Goal: Check status: Check status

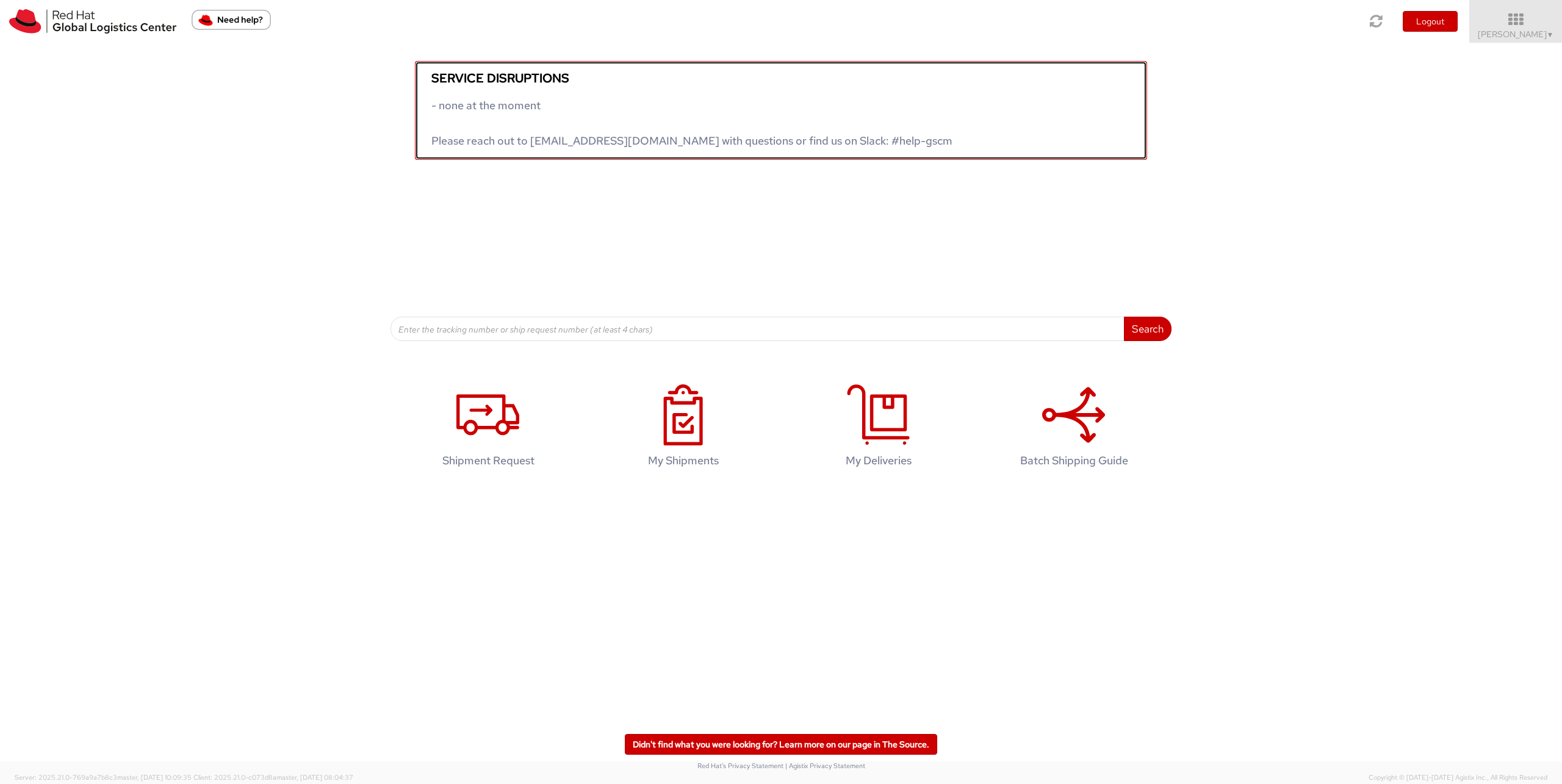
click at [533, 105] on span "- none at the moment Please reach out to [EMAIL_ADDRESS][DOMAIN_NAME] with ques…" at bounding box center [692, 123] width 521 height 49
click at [499, 139] on span "- none at the moment Please reach out to [EMAIL_ADDRESS][DOMAIN_NAME] with ques…" at bounding box center [692, 123] width 521 height 49
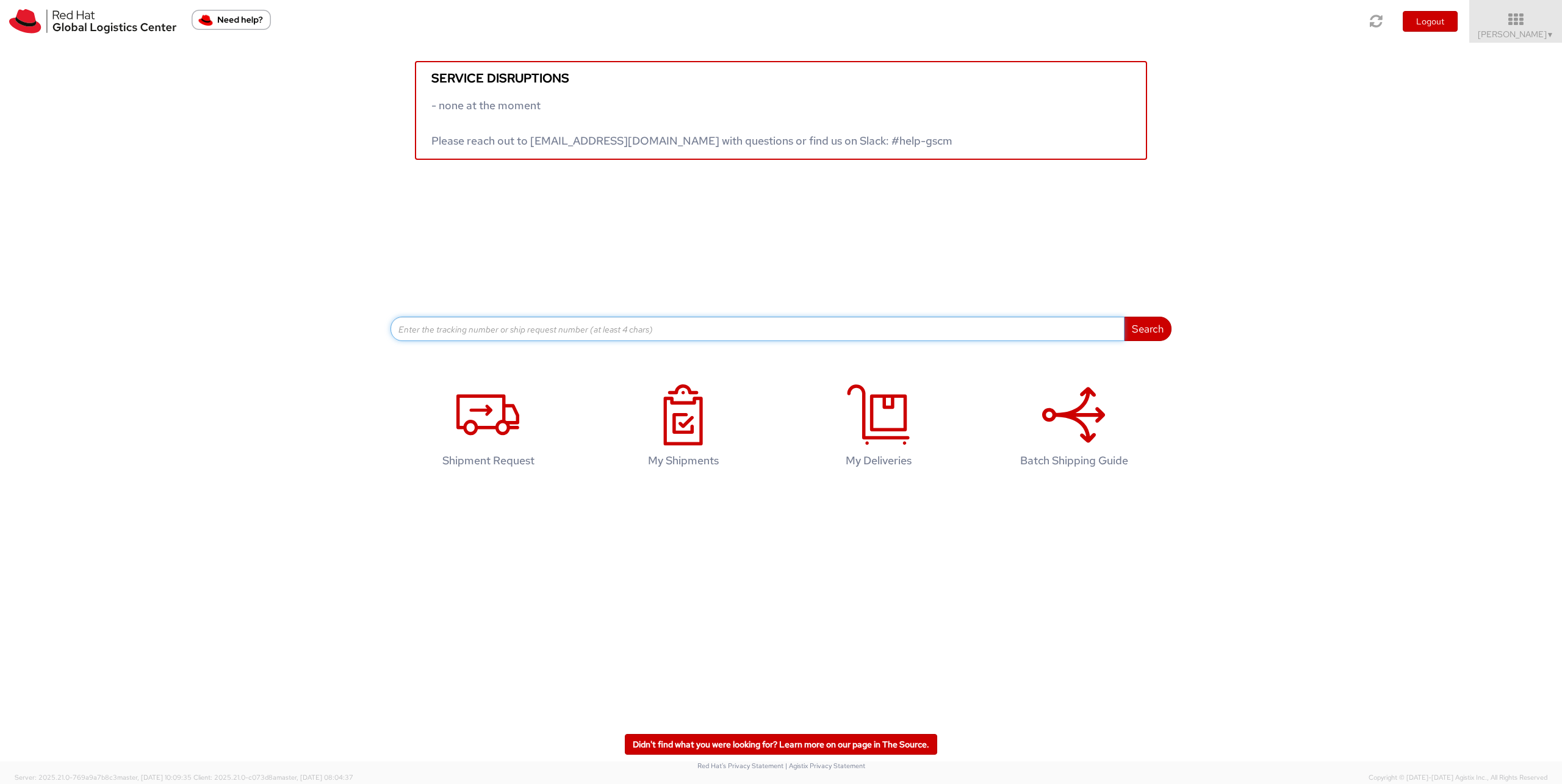
click at [580, 331] on input at bounding box center [757, 328] width 734 height 24
click at [588, 331] on input at bounding box center [757, 328] width 734 height 24
